Goal: Check status: Check status

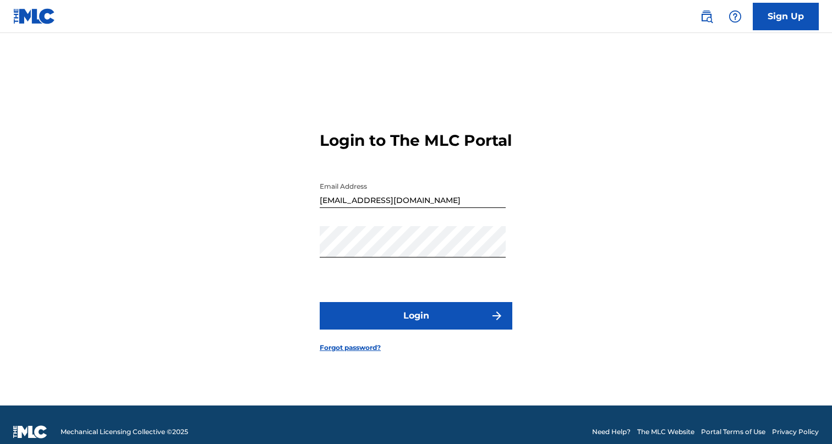
click at [414, 346] on form "Login to The MLC Portal Email Address [EMAIL_ADDRESS][DOMAIN_NAME] Password Log…" at bounding box center [416, 233] width 193 height 345
click at [423, 330] on button "Login" at bounding box center [416, 316] width 193 height 28
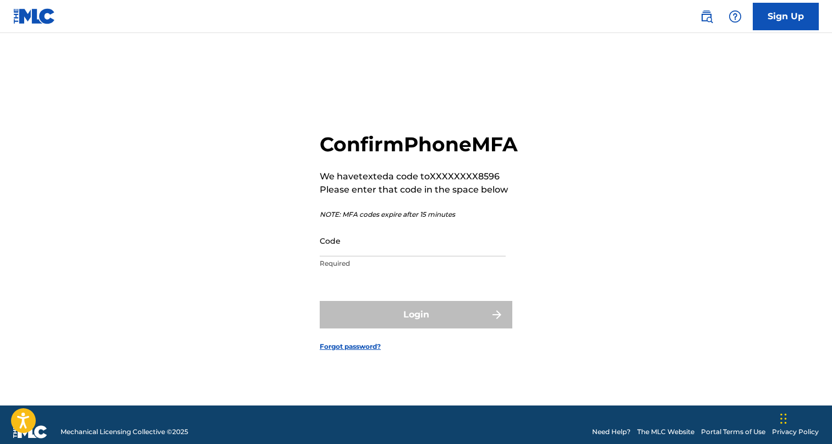
click at [392, 256] on input "Code" at bounding box center [413, 240] width 186 height 31
click at [455, 256] on input "Code" at bounding box center [413, 240] width 186 height 31
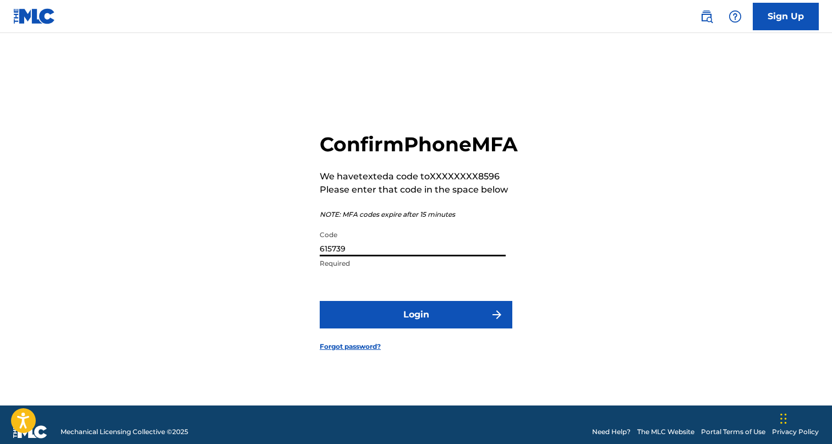
type input "615739"
click at [320, 301] on button "Login" at bounding box center [416, 315] width 193 height 28
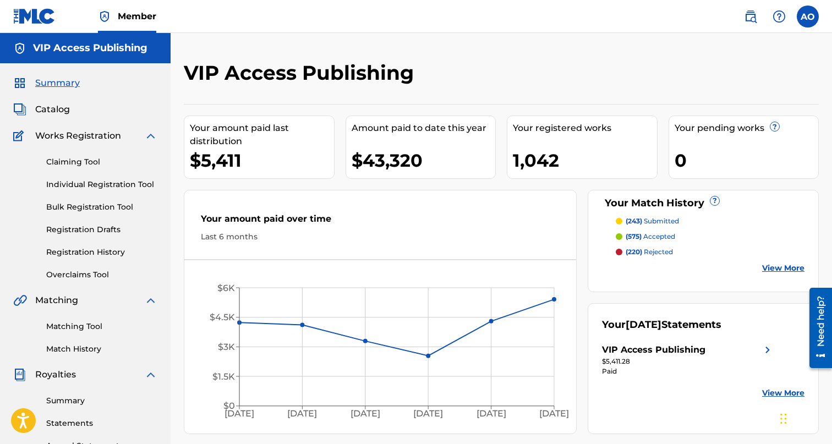
click at [53, 115] on span "Catalog" at bounding box center [52, 109] width 35 height 13
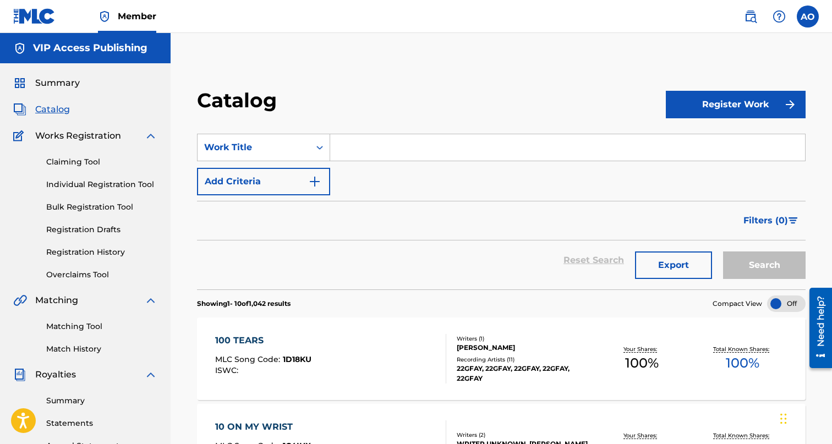
click at [89, 255] on link "Registration History" at bounding box center [101, 253] width 111 height 12
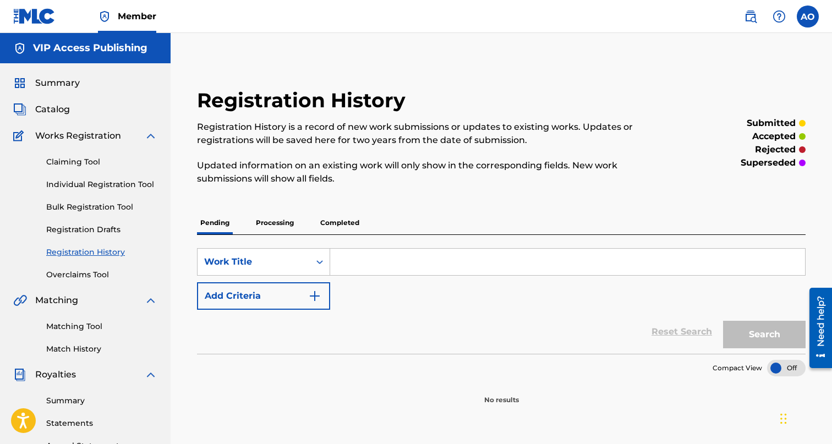
click at [275, 228] on p "Processing" at bounding box center [275, 222] width 45 height 23
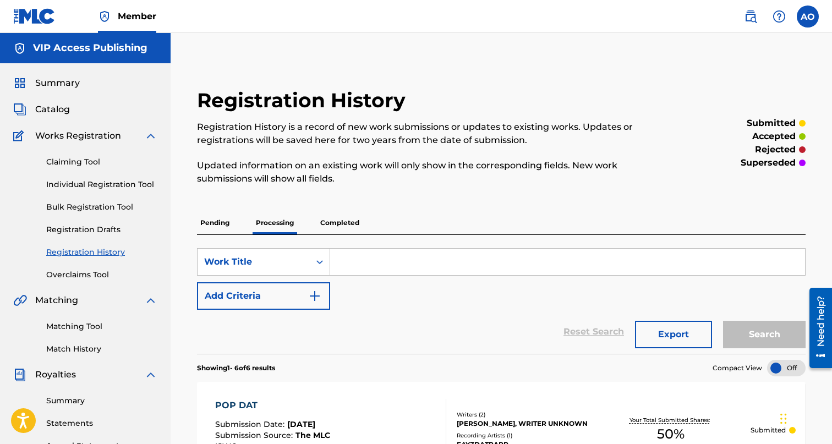
click at [353, 219] on p "Completed" at bounding box center [340, 222] width 46 height 23
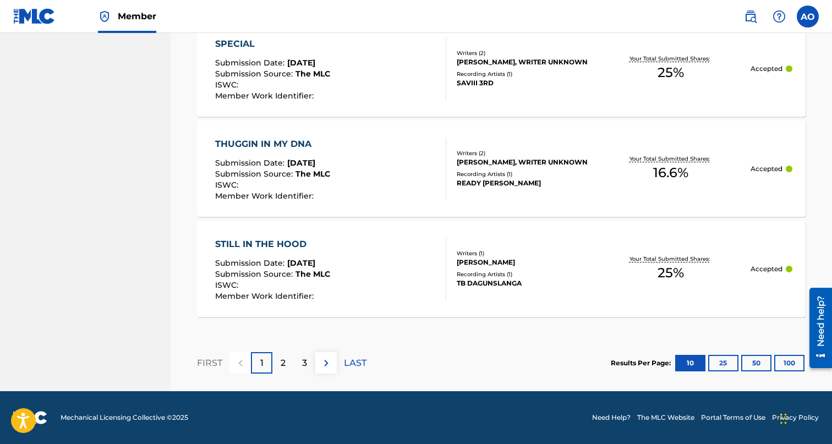
scroll to position [1058, 0]
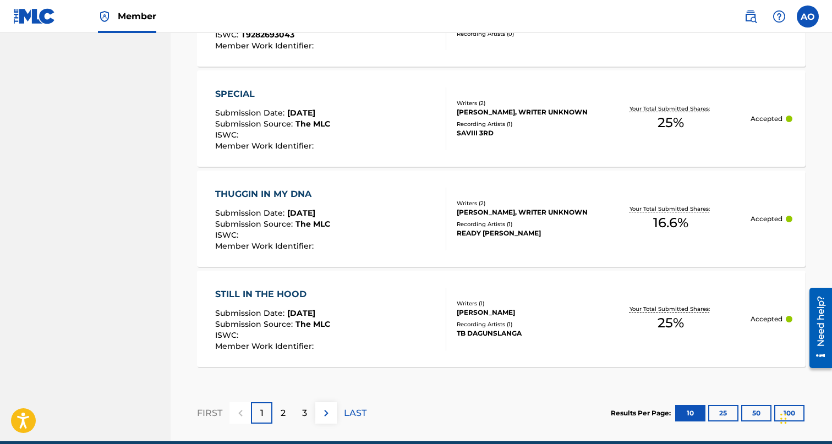
click at [282, 400] on div "FIRST 1 2 3 LAST" at bounding box center [282, 413] width 170 height 57
click at [282, 415] on p "2" at bounding box center [283, 413] width 5 height 13
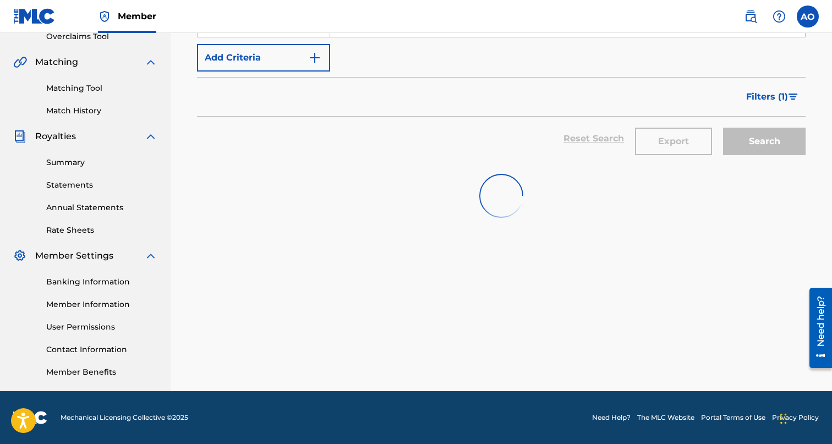
click at [282, 415] on footer "Mechanical Licensing Collective © 2025 Need Help? The MLC Website Portal Terms …" at bounding box center [416, 417] width 832 height 53
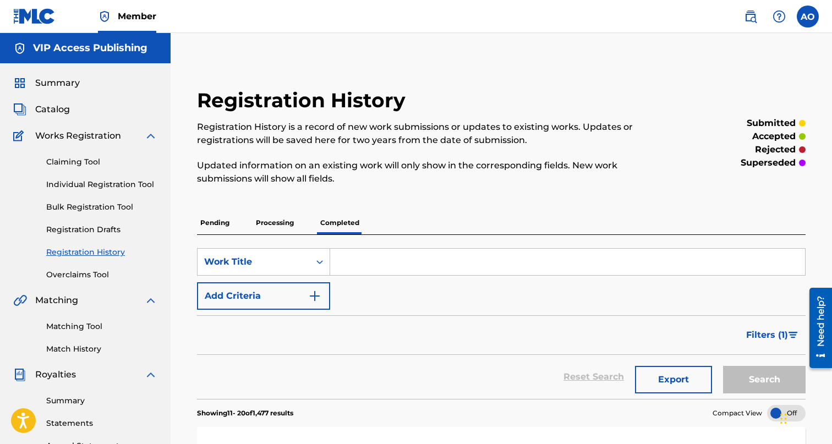
click at [54, 83] on span "Summary" at bounding box center [57, 83] width 45 height 13
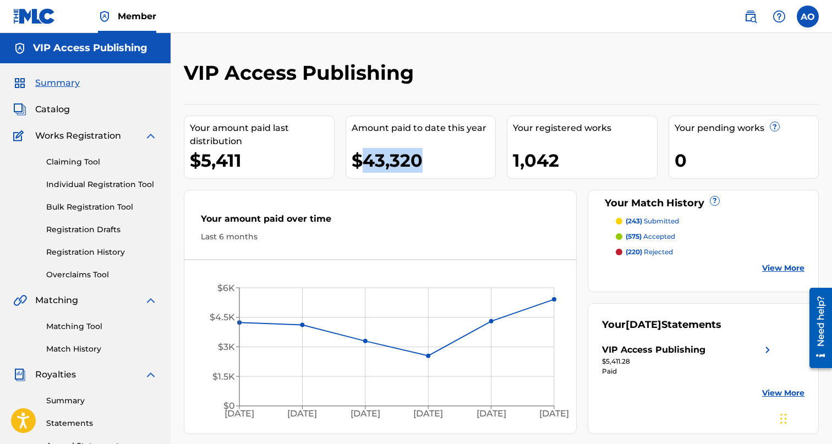
drag, startPoint x: 364, startPoint y: 163, endPoint x: 446, endPoint y: 162, distance: 82.6
click at [446, 162] on div "$43,320" at bounding box center [424, 160] width 144 height 25
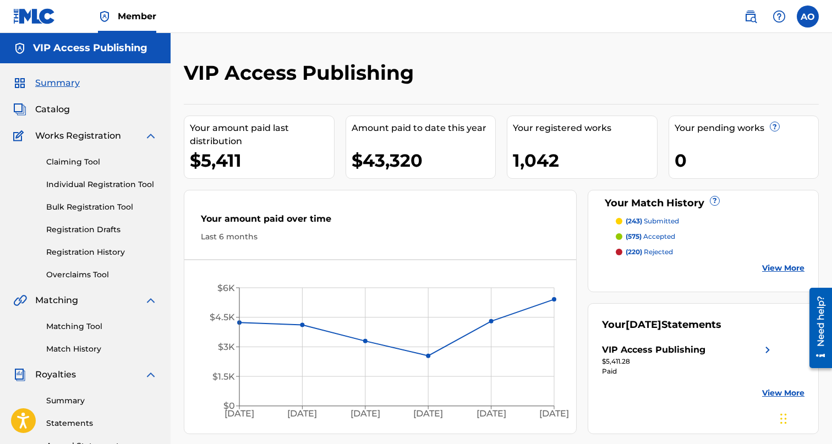
click at [446, 162] on div "$43,320" at bounding box center [424, 160] width 144 height 25
drag, startPoint x: 429, startPoint y: 159, endPoint x: 357, endPoint y: 159, distance: 72.7
click at [357, 159] on div "$43,320" at bounding box center [424, 160] width 144 height 25
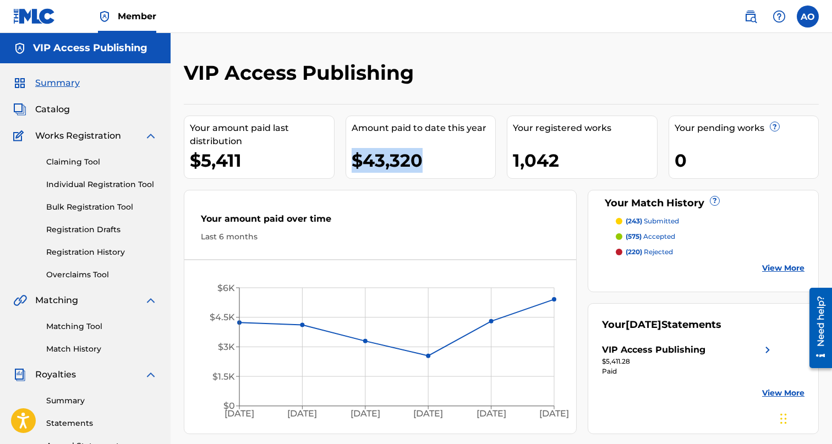
drag, startPoint x: 357, startPoint y: 159, endPoint x: 430, endPoint y: 155, distance: 73.3
click at [430, 155] on div "$43,320" at bounding box center [424, 160] width 144 height 25
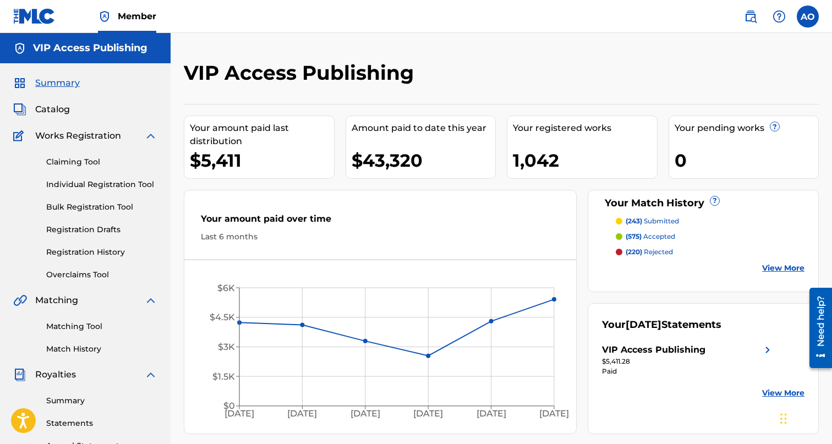
click at [430, 155] on div "$43,320" at bounding box center [424, 160] width 144 height 25
click at [428, 161] on div "$43,320" at bounding box center [424, 160] width 144 height 25
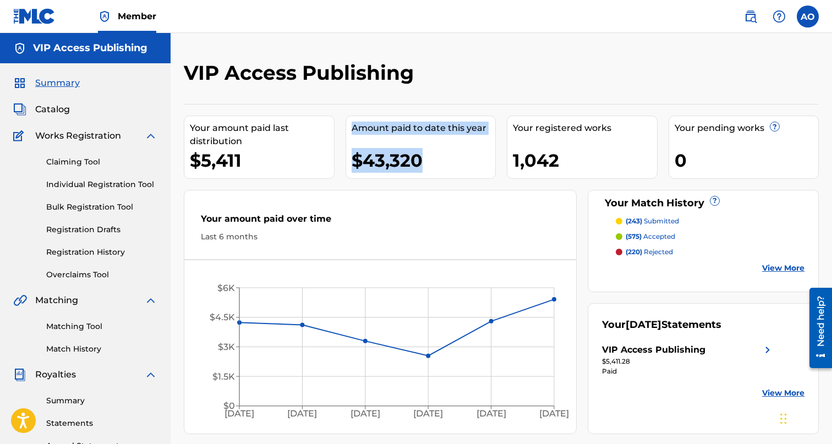
drag, startPoint x: 437, startPoint y: 163, endPoint x: 324, endPoint y: 163, distance: 112.8
click at [324, 163] on div "Your amount paid last distribution $5,411 Amount paid to date this year $43,320…" at bounding box center [501, 269] width 635 height 330
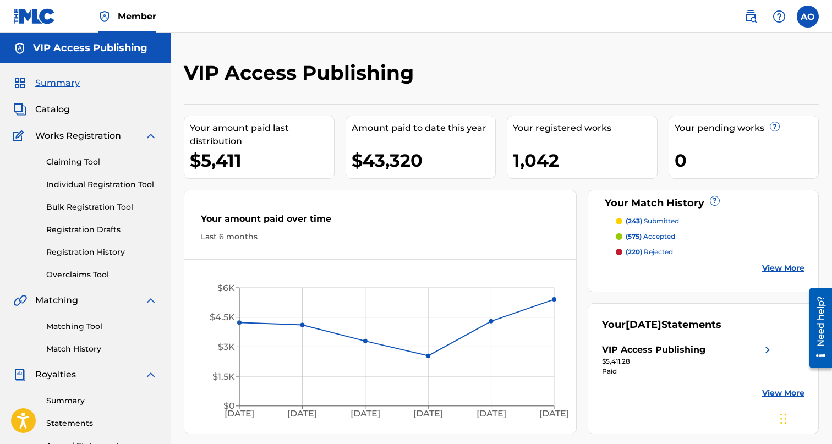
click at [324, 163] on div "$5,411" at bounding box center [262, 160] width 144 height 25
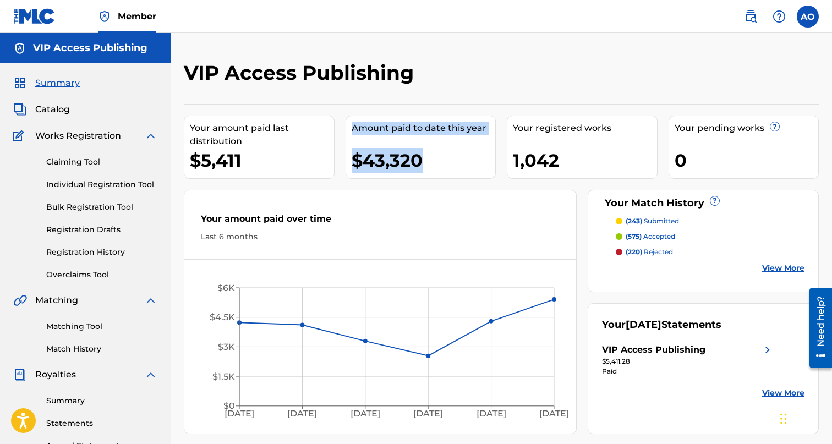
drag, startPoint x: 353, startPoint y: 131, endPoint x: 435, endPoint y: 162, distance: 87.1
click at [435, 162] on div "Amount paid to date this year $43,320" at bounding box center [421, 147] width 151 height 63
click at [435, 162] on div "$43,320" at bounding box center [424, 160] width 144 height 25
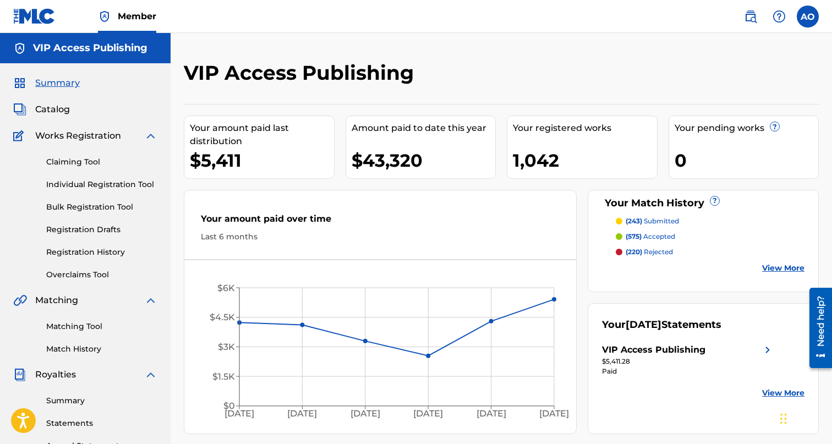
click at [808, 22] on label at bounding box center [808, 17] width 22 height 22
click at [808, 17] on input "AO [PERSON_NAME] [EMAIL_ADDRESS][DOMAIN_NAME] Notification Preferences Profile …" at bounding box center [808, 17] width 0 height 0
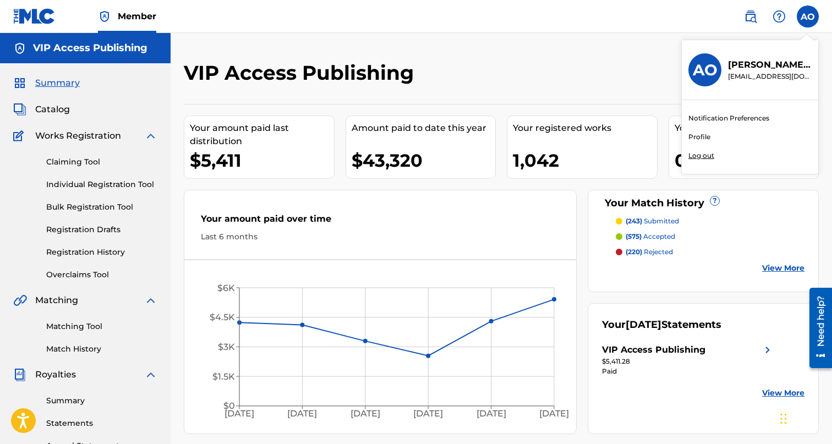
click at [85, 184] on link "Individual Registration Tool" at bounding box center [101, 185] width 111 height 12
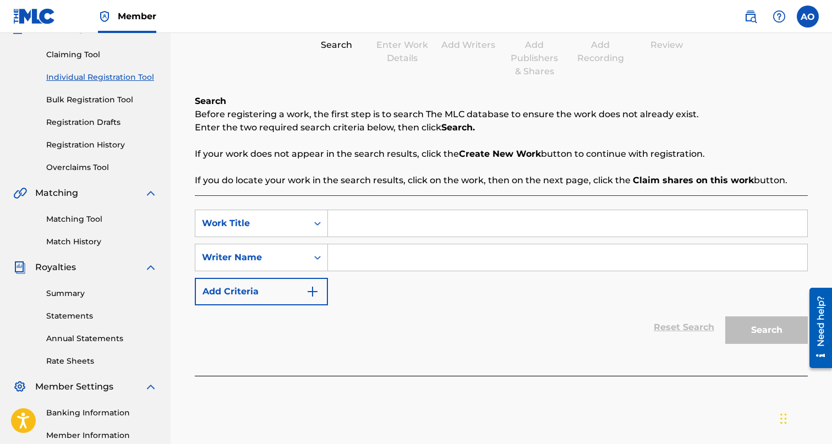
scroll to position [108, 0]
click at [370, 214] on input "Search Form" at bounding box center [567, 222] width 479 height 26
type input "C"
type input "S"
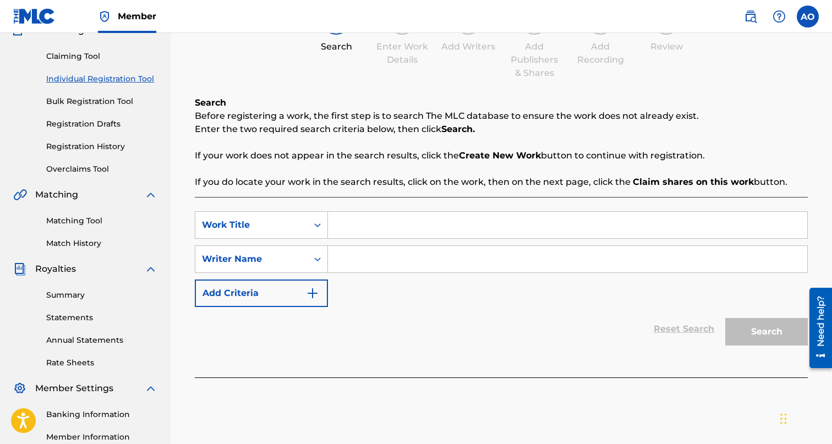
scroll to position [107, 0]
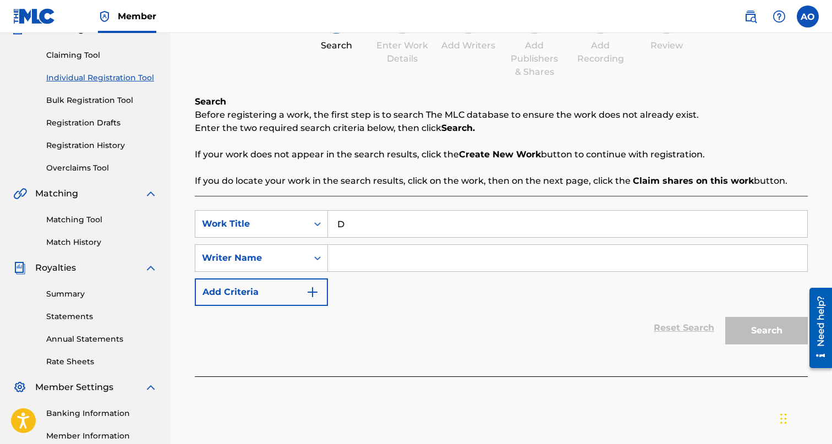
type input "D"
click at [394, 262] on input "Search Form" at bounding box center [567, 258] width 479 height 26
type input "C"
type input "S"
click at [412, 233] on input "D" at bounding box center [567, 224] width 479 height 26
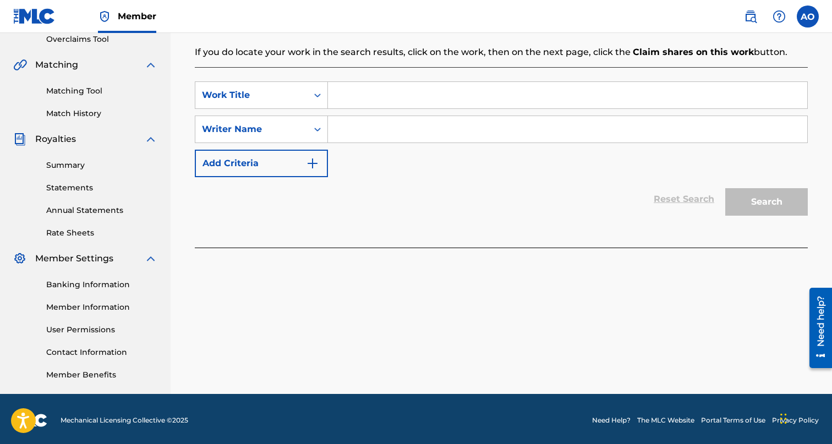
scroll to position [237, 0]
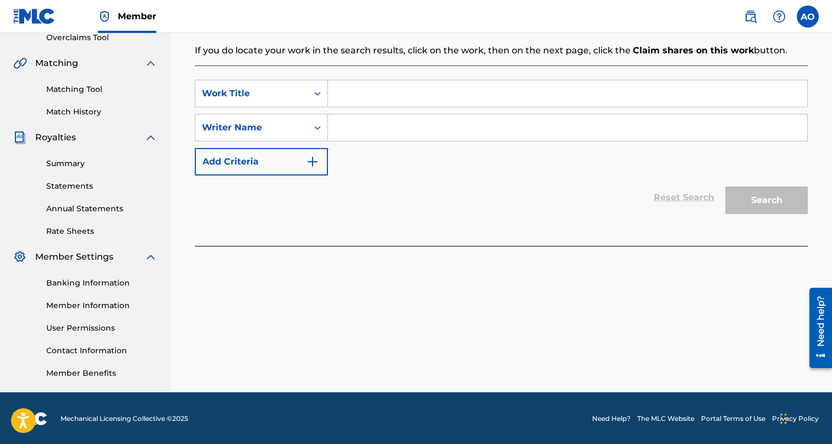
click at [99, 330] on link "User Permissions" at bounding box center [101, 329] width 111 height 12
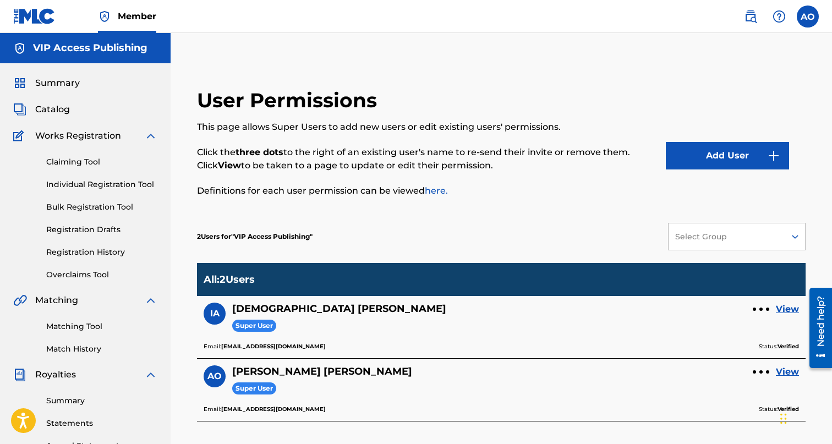
click at [53, 86] on span "Summary" at bounding box center [57, 83] width 45 height 13
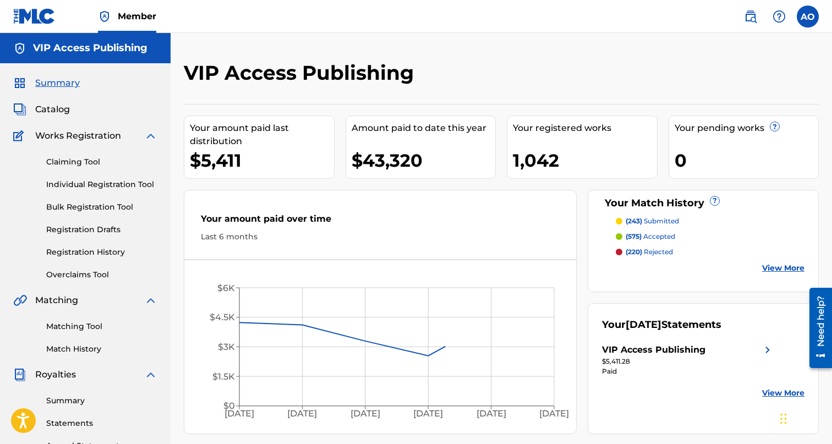
click at [53, 110] on span "Catalog" at bounding box center [52, 109] width 35 height 13
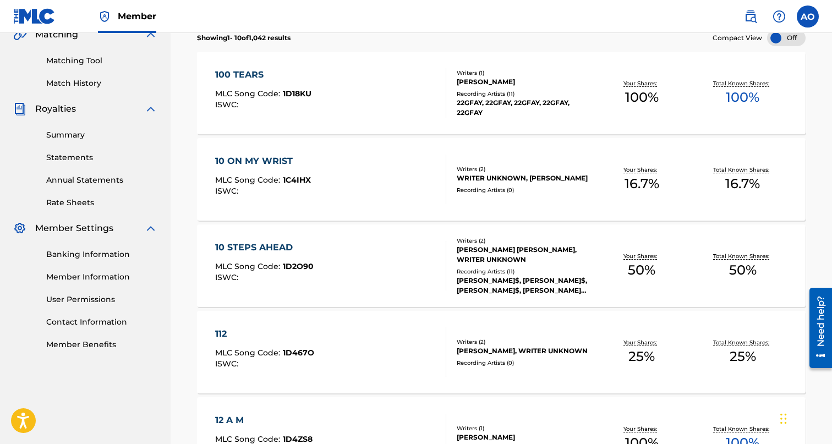
scroll to position [270, 0]
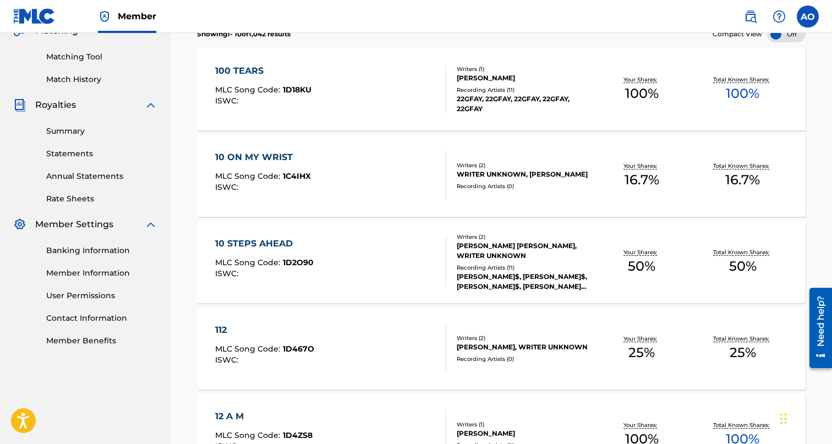
click at [80, 135] on link "Summary" at bounding box center [101, 131] width 111 height 12
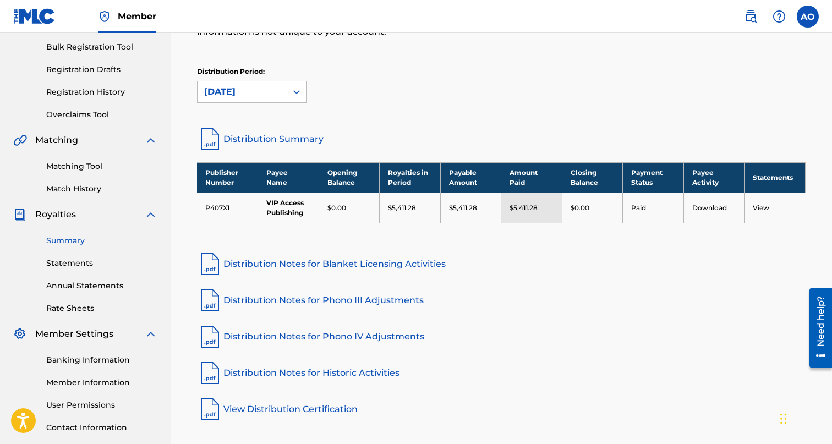
scroll to position [162, 0]
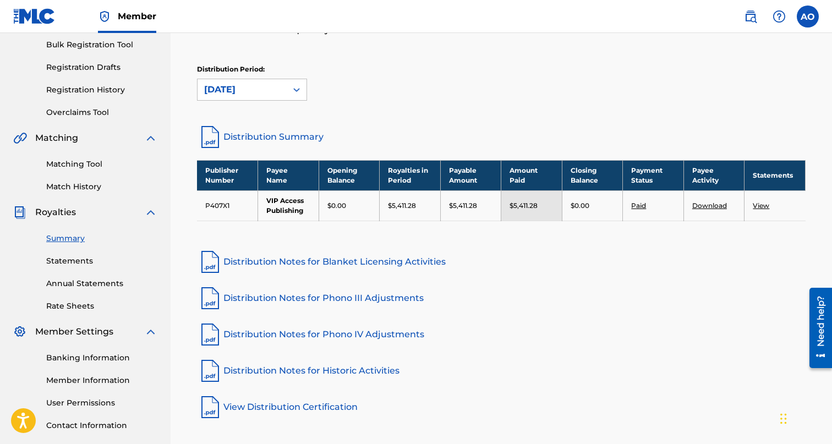
click at [60, 263] on link "Statements" at bounding box center [101, 261] width 111 height 12
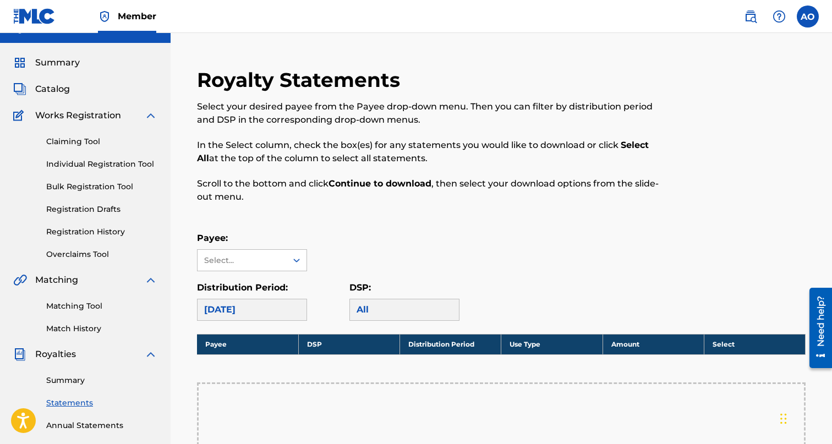
scroll to position [8, 0]
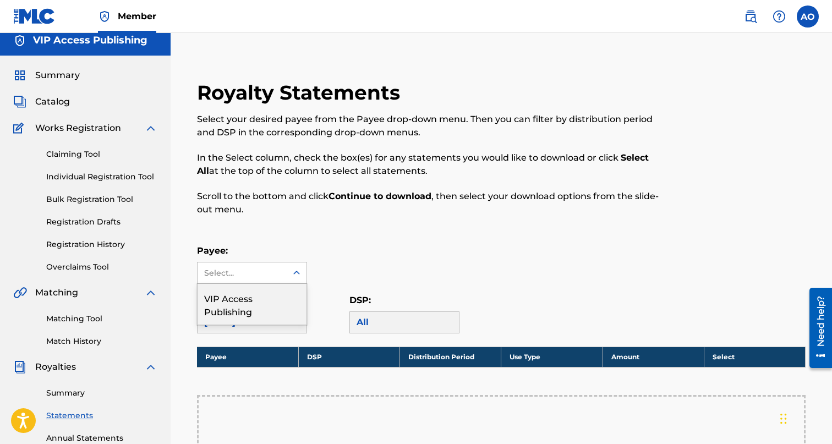
click at [270, 277] on div "Select..." at bounding box center [241, 273] width 75 height 12
click at [279, 315] on div "VIP Access Publishing" at bounding box center [252, 304] width 109 height 41
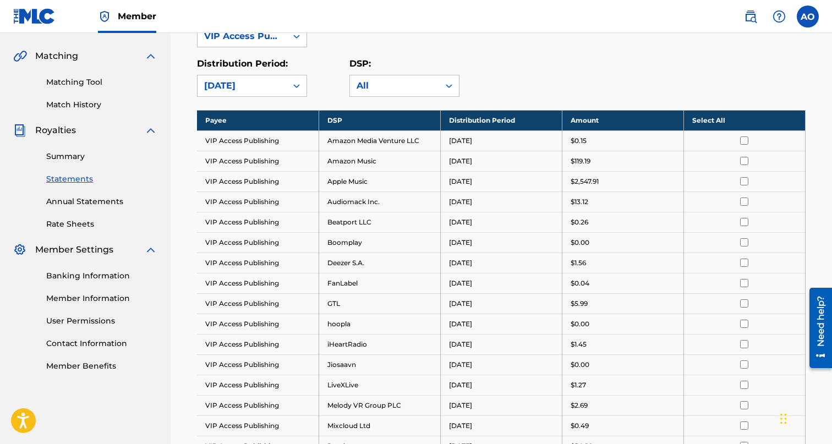
scroll to position [231, 0]
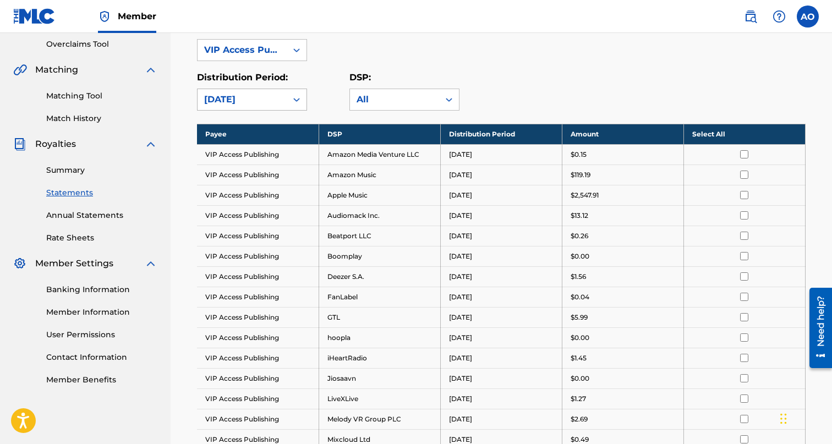
click at [235, 97] on div "[DATE]" at bounding box center [242, 99] width 76 height 13
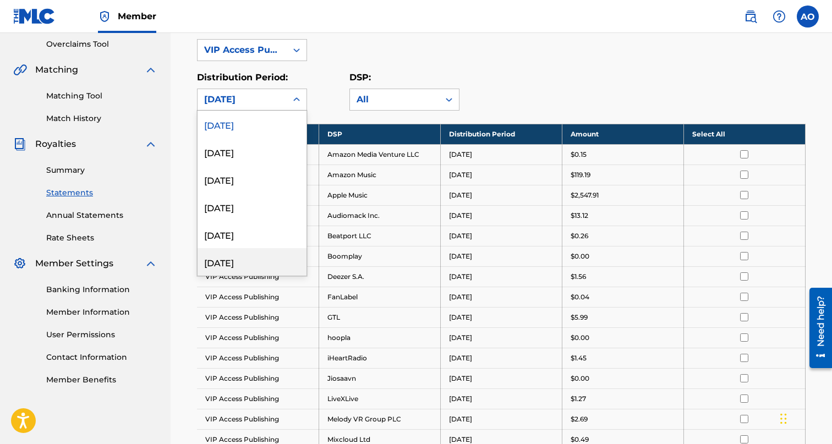
click at [262, 262] on div "[DATE]" at bounding box center [252, 262] width 109 height 28
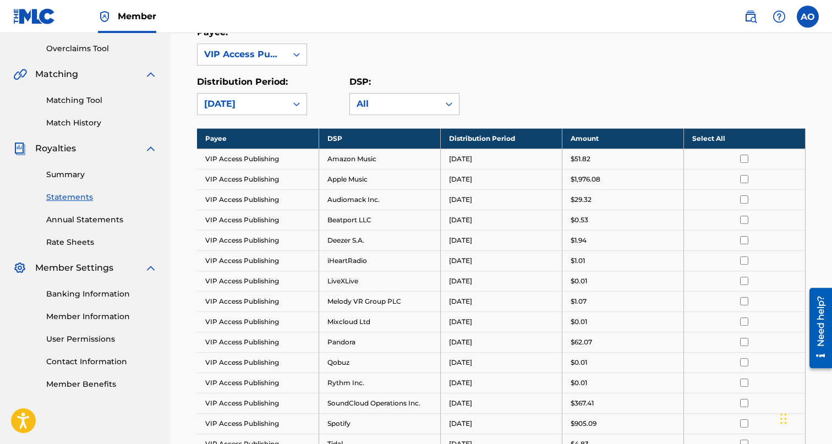
scroll to position [224, 0]
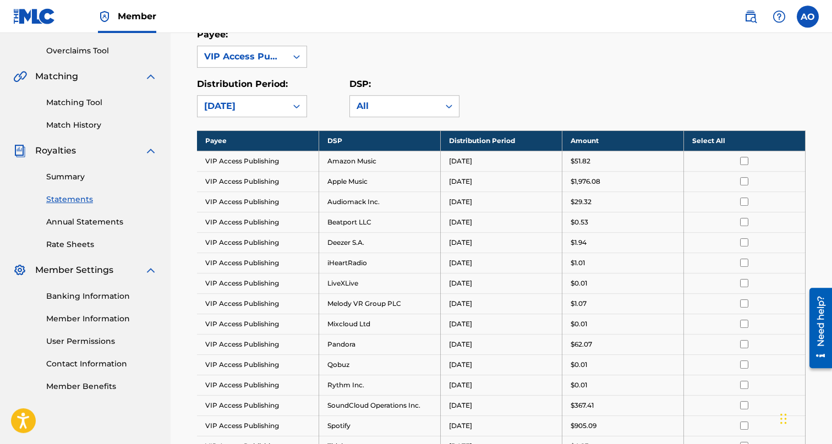
click at [242, 118] on div "Royalty Statements Select your desired payee from the Payee drop-down menu. The…" at bounding box center [501, 238] width 635 height 749
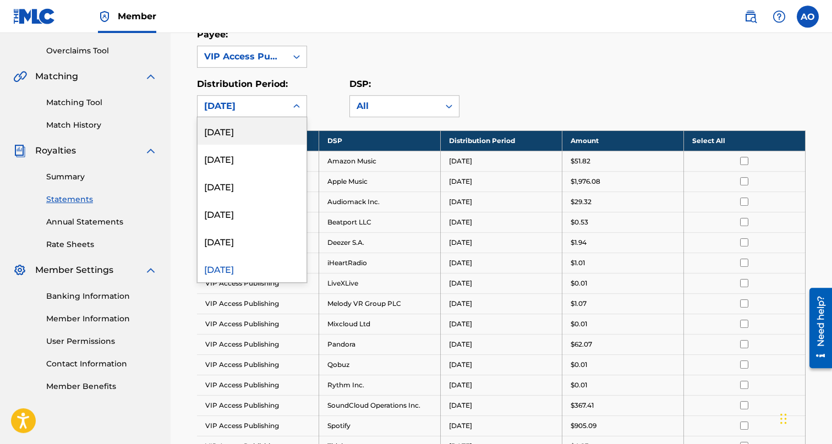
click at [247, 104] on div "[DATE]" at bounding box center [242, 106] width 76 height 13
click at [251, 235] on div "[DATE]" at bounding box center [252, 241] width 109 height 28
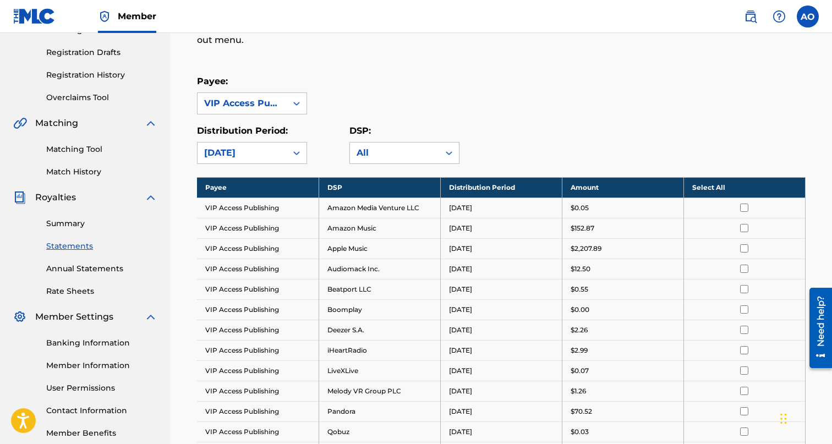
scroll to position [160, 0]
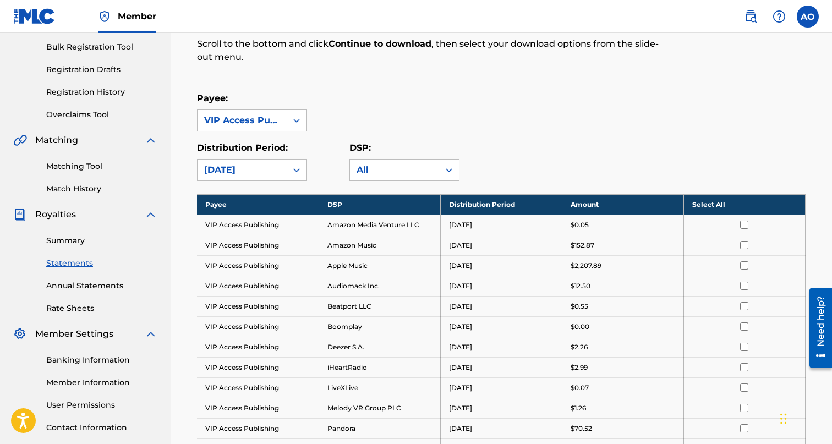
click at [244, 181] on div "[DATE]" at bounding box center [242, 170] width 89 height 21
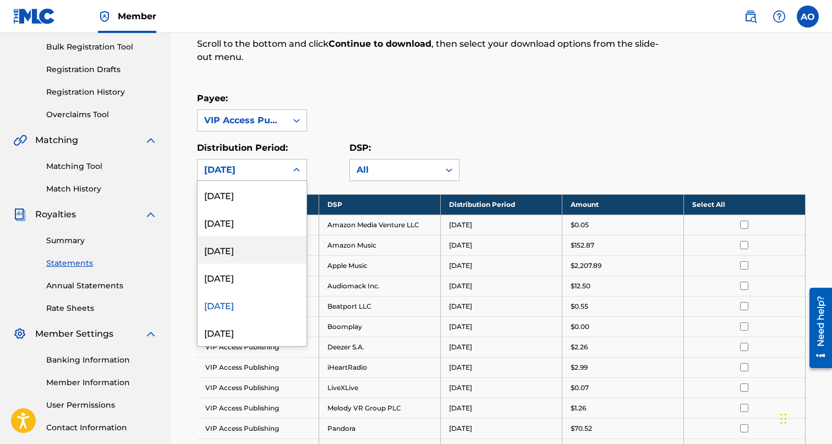
click at [258, 264] on div "[DATE]" at bounding box center [252, 278] width 109 height 28
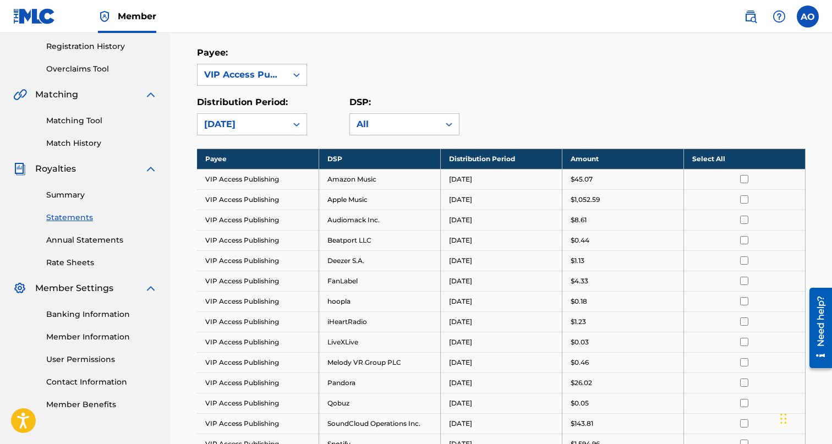
scroll to position [203, 0]
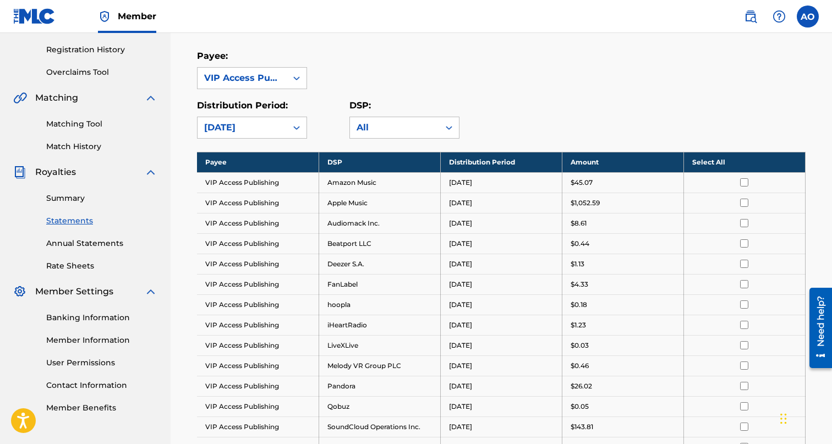
click at [254, 131] on div "[DATE]" at bounding box center [242, 127] width 76 height 13
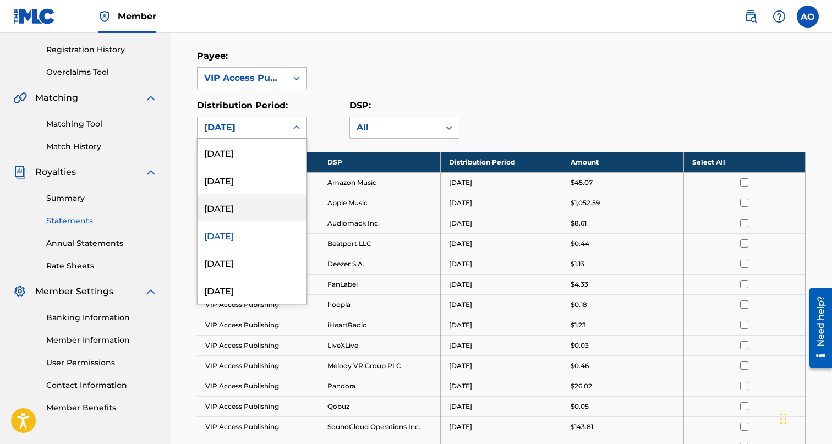
click at [253, 206] on div "[DATE]" at bounding box center [252, 208] width 109 height 28
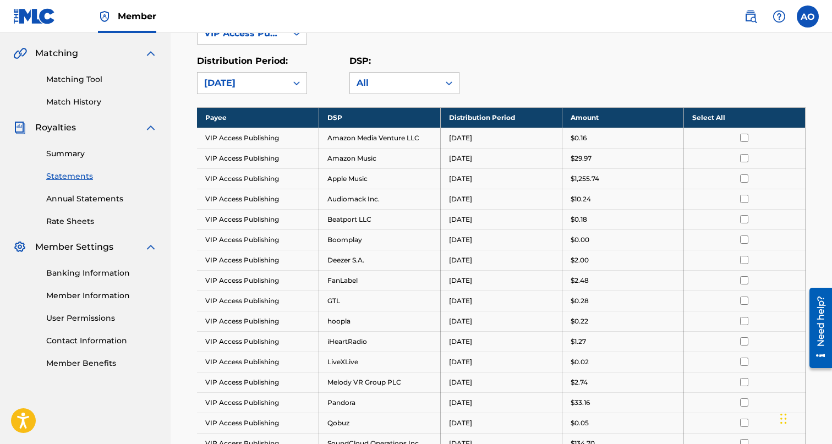
scroll to position [234, 0]
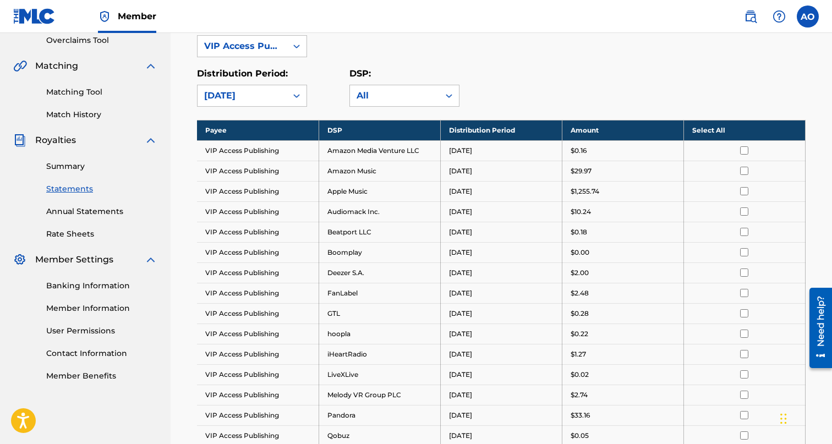
click at [249, 103] on div "[DATE]" at bounding box center [242, 95] width 89 height 21
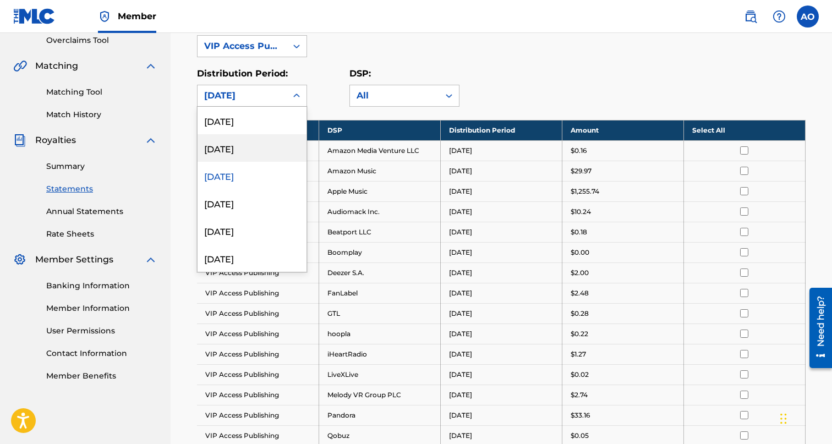
click at [255, 157] on div "[DATE]" at bounding box center [252, 148] width 109 height 28
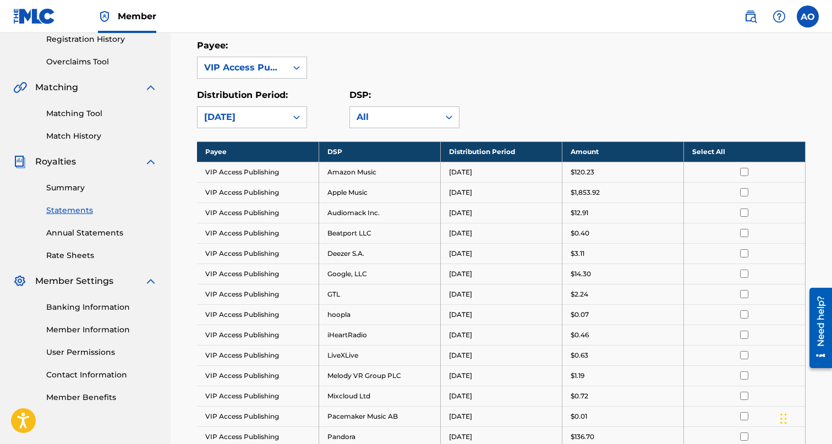
scroll to position [211, 0]
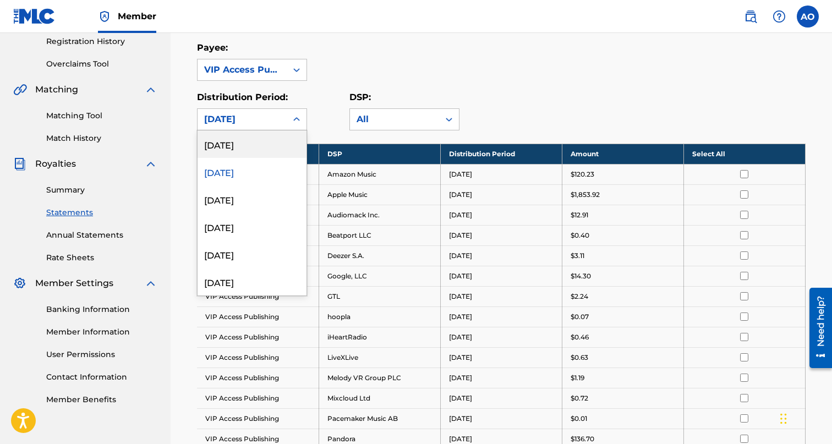
click at [258, 123] on div "[DATE]" at bounding box center [242, 119] width 76 height 13
click at [258, 149] on div "[DATE]" at bounding box center [252, 144] width 109 height 28
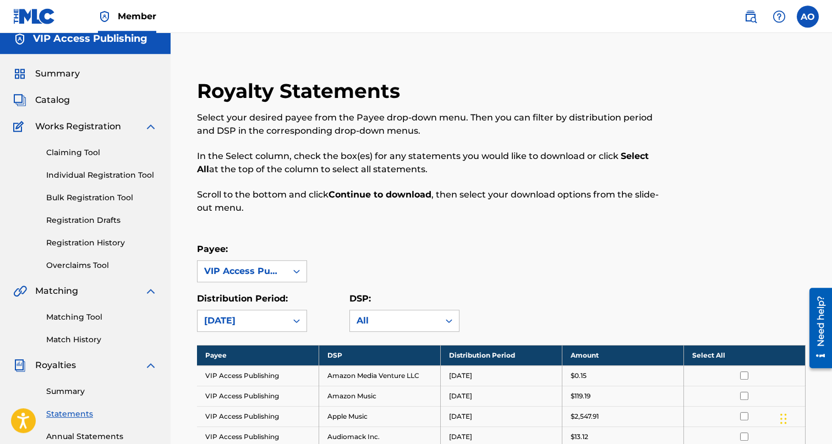
scroll to position [5, 0]
